Goal: Task Accomplishment & Management: Complete application form

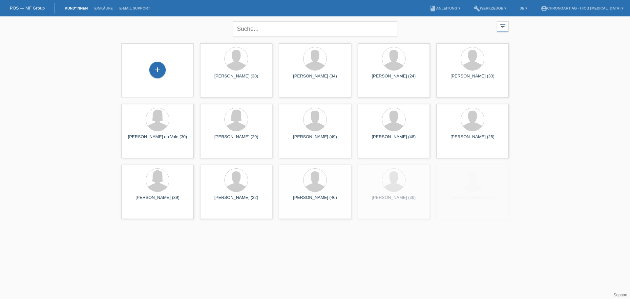
click at [157, 71] on div "+" at bounding box center [157, 70] width 16 height 16
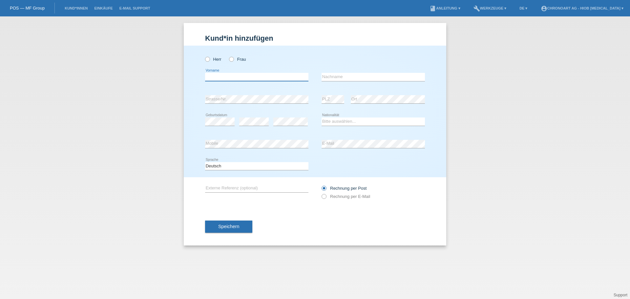
click at [233, 79] on input "text" at bounding box center [256, 77] width 103 height 8
click at [214, 58] on label "Herr" at bounding box center [213, 59] width 16 height 5
click at [209, 58] on input "Herr" at bounding box center [207, 59] width 4 height 4
radio input "true"
click at [223, 77] on input "text" at bounding box center [256, 77] width 103 height 8
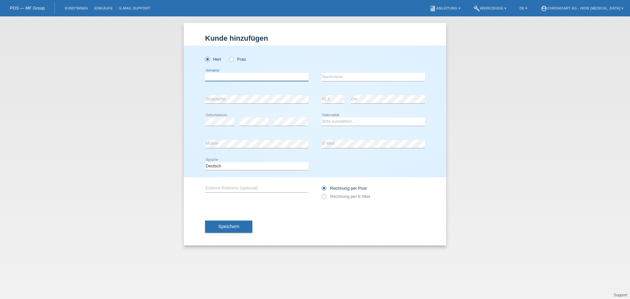
paste input "Karydas"
type input "Karydas"
drag, startPoint x: 354, startPoint y: 76, endPoint x: 357, endPoint y: 78, distance: 3.7
click at [357, 78] on input "text" at bounding box center [373, 77] width 103 height 8
paste input "Christos"
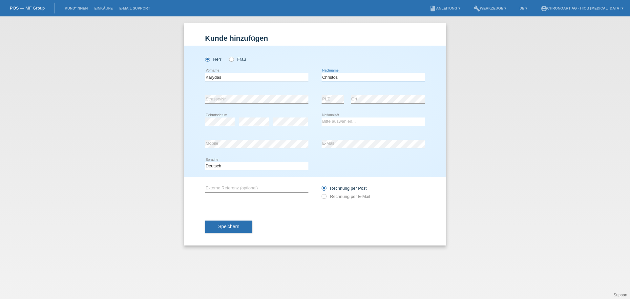
type input "Christos"
click at [261, 126] on div "error" at bounding box center [254, 122] width 30 height 22
click at [260, 126] on icon at bounding box center [254, 126] width 30 height 0
click at [342, 124] on select "Bitte auswählen... Schweiz Deutschland Liechtenstein Österreich ------------ Af…" at bounding box center [373, 122] width 103 height 8
select select "CH"
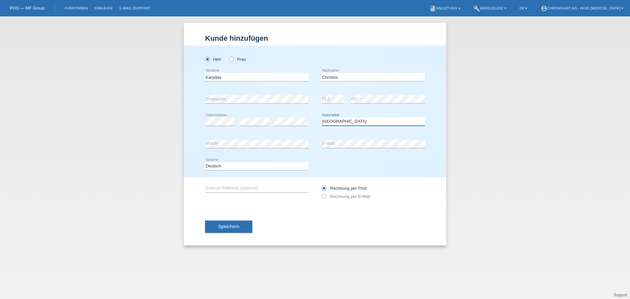
click at [322, 118] on select "Bitte auswählen... Schweiz Deutschland Liechtenstein Österreich ------------ Af…" at bounding box center [373, 122] width 103 height 8
drag, startPoint x: 328, startPoint y: 196, endPoint x: 323, endPoint y: 196, distance: 4.9
click at [329, 196] on label "Rechnung per E-Mail" at bounding box center [346, 196] width 49 height 5
click at [228, 150] on div "error Mobile" at bounding box center [256, 144] width 103 height 22
click at [318, 143] on div "error Mobile error E-Mail" at bounding box center [315, 144] width 220 height 22
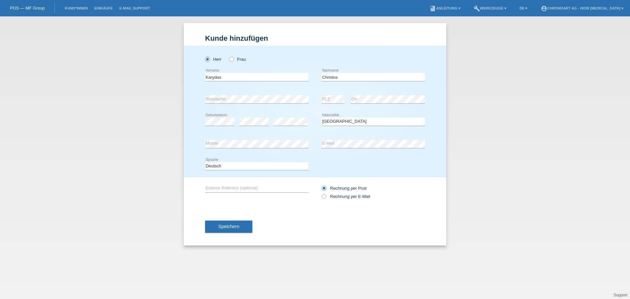
click at [359, 157] on div "Deutsch Français Italiano English error Sprache" at bounding box center [315, 166] width 220 height 22
click at [254, 161] on div "Deutsch Français Italiano English error Sprache" at bounding box center [256, 166] width 103 height 22
click at [231, 185] on input "text" at bounding box center [256, 188] width 103 height 8
click at [225, 188] on input "text" at bounding box center [256, 188] width 103 height 8
click at [349, 194] on label "Rechnung per E-Mail" at bounding box center [346, 196] width 49 height 5
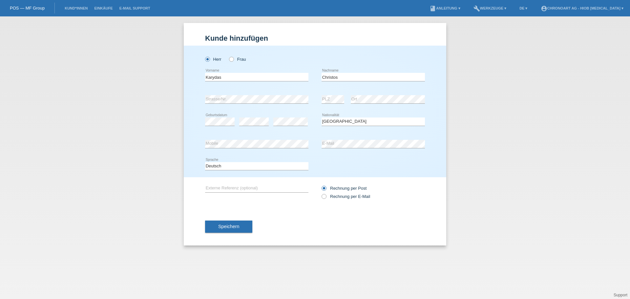
click at [326, 194] on input "Rechnung per E-Mail" at bounding box center [324, 198] width 4 height 8
radio input "true"
drag, startPoint x: 233, startPoint y: 228, endPoint x: 235, endPoint y: 213, distance: 14.5
click at [233, 228] on span "Speichern" at bounding box center [228, 226] width 21 height 5
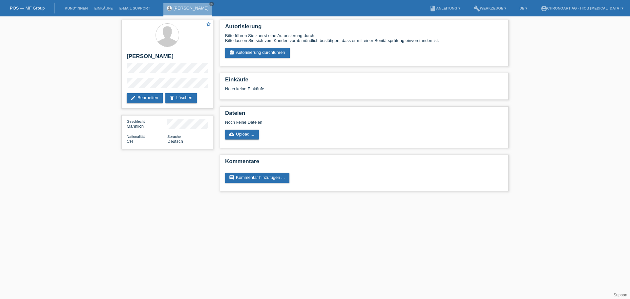
click at [238, 52] on link "assignment_turned_in Autorisierung durchführen" at bounding box center [257, 53] width 65 height 10
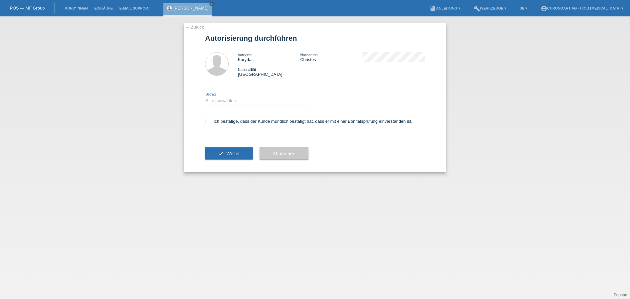
click at [223, 99] on select "Bitte auswählen CHF 1.00 - CHF 499.00 CHF 500.00 - CHF 1'999.00 CHF 2'000.00 - …" at bounding box center [256, 101] width 103 height 8
select select "3"
click at [205, 97] on select "Bitte auswählen CHF 1.00 - CHF 499.00 CHF 500.00 - CHF 1'999.00 CHF 2'000.00 - …" at bounding box center [256, 101] width 103 height 8
click at [212, 119] on label "Ich bestätige, dass der Kunde mündlich bestätigt hat, dass er mit einer Bonität…" at bounding box center [308, 121] width 207 height 5
click at [209, 119] on input "Ich bestätige, dass der Kunde mündlich bestätigt hat, dass er mit einer Bonität…" at bounding box center [207, 121] width 4 height 4
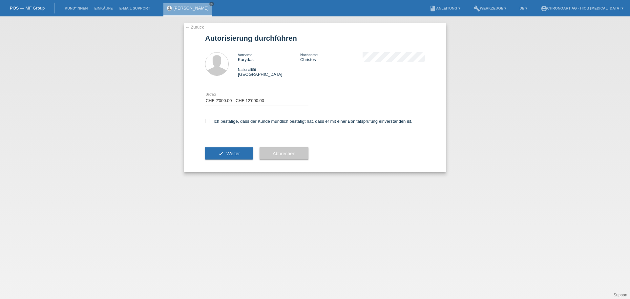
checkbox input "true"
click at [224, 151] on button "check Weiter" at bounding box center [229, 153] width 48 height 12
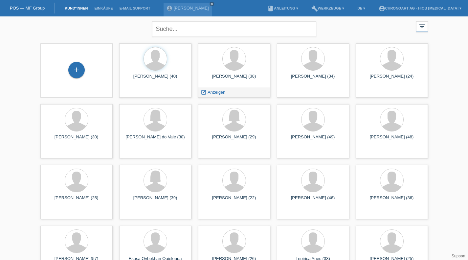
click at [216, 92] on span "Anzeigen" at bounding box center [216, 92] width 18 height 5
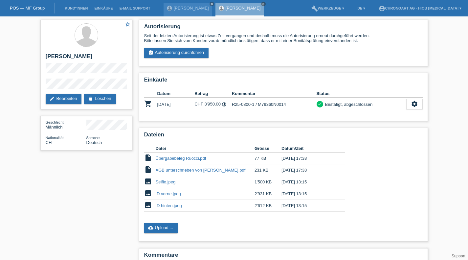
click at [186, 159] on link "Übergabebeleg Ruocci.pdf" at bounding box center [181, 158] width 51 height 5
click at [185, 160] on link "Übergabebeleg Ruocci.pdf" at bounding box center [181, 158] width 51 height 5
drag, startPoint x: 328, startPoint y: 160, endPoint x: 152, endPoint y: 158, distance: 176.0
click at [151, 159] on tr "insert_drive_file Übergabebeleg Ruocci.pdf 77 KB 12.08.2025 17:38 delete" at bounding box center [244, 158] width 201 height 12
click at [235, 158] on td "Übergabebeleg Ruocci.pdf" at bounding box center [205, 158] width 99 height 12
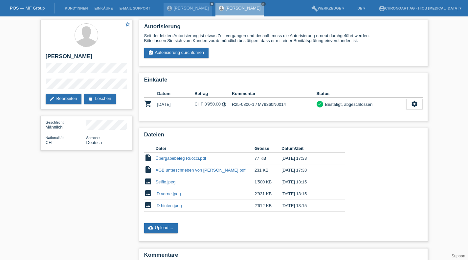
click at [200, 158] on link "Übergabebeleg Ruocci.pdf" at bounding box center [181, 158] width 51 height 5
drag, startPoint x: 217, startPoint y: 164, endPoint x: 210, endPoint y: 163, distance: 6.4
click at [210, 163] on td "Übergabebeleg Ruocci.pdf" at bounding box center [205, 158] width 99 height 12
click at [169, 226] on link "cloud_upload Upload ..." at bounding box center [161, 228] width 34 height 10
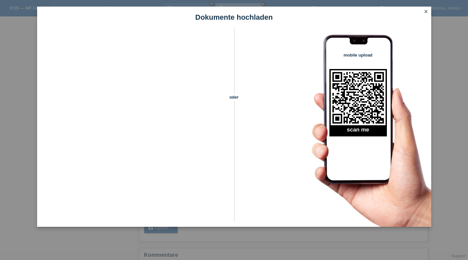
click at [112, 19] on h1 "Dokumente hochladen" at bounding box center [234, 17] width 394 height 8
click at [287, 252] on div "Dokumente hochladen oder mobile upload scan me close" at bounding box center [234, 130] width 468 height 260
click at [427, 12] on icon "close" at bounding box center [425, 11] width 5 height 5
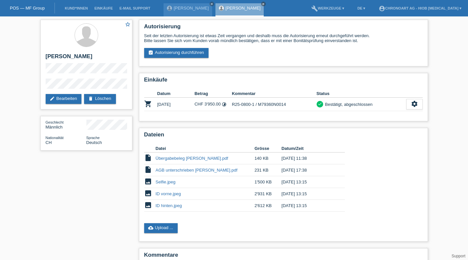
click at [207, 158] on link "Übergabebeleg [PERSON_NAME].pdf" at bounding box center [192, 158] width 73 height 5
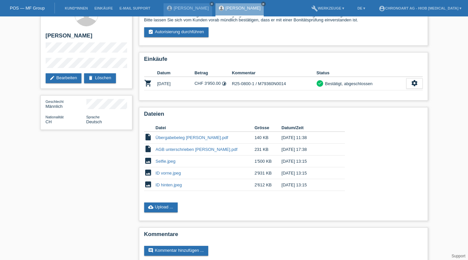
scroll to position [34, 0]
